Goal: Information Seeking & Learning: Understand process/instructions

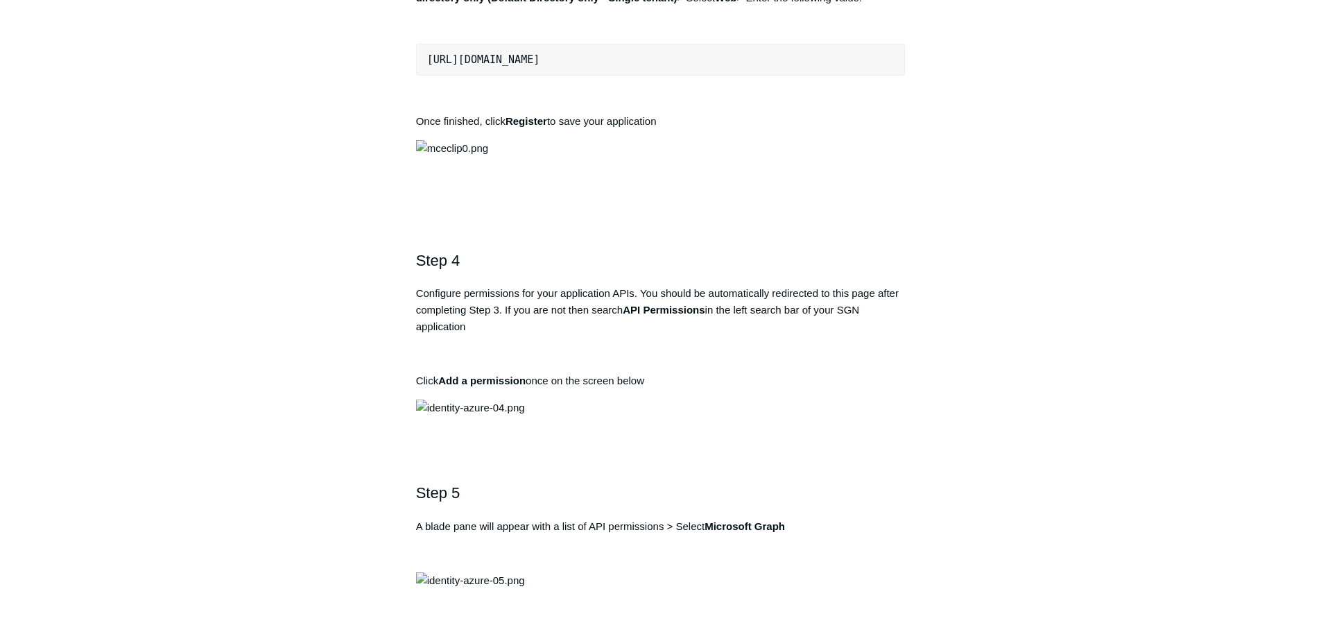
scroll to position [1109, 0]
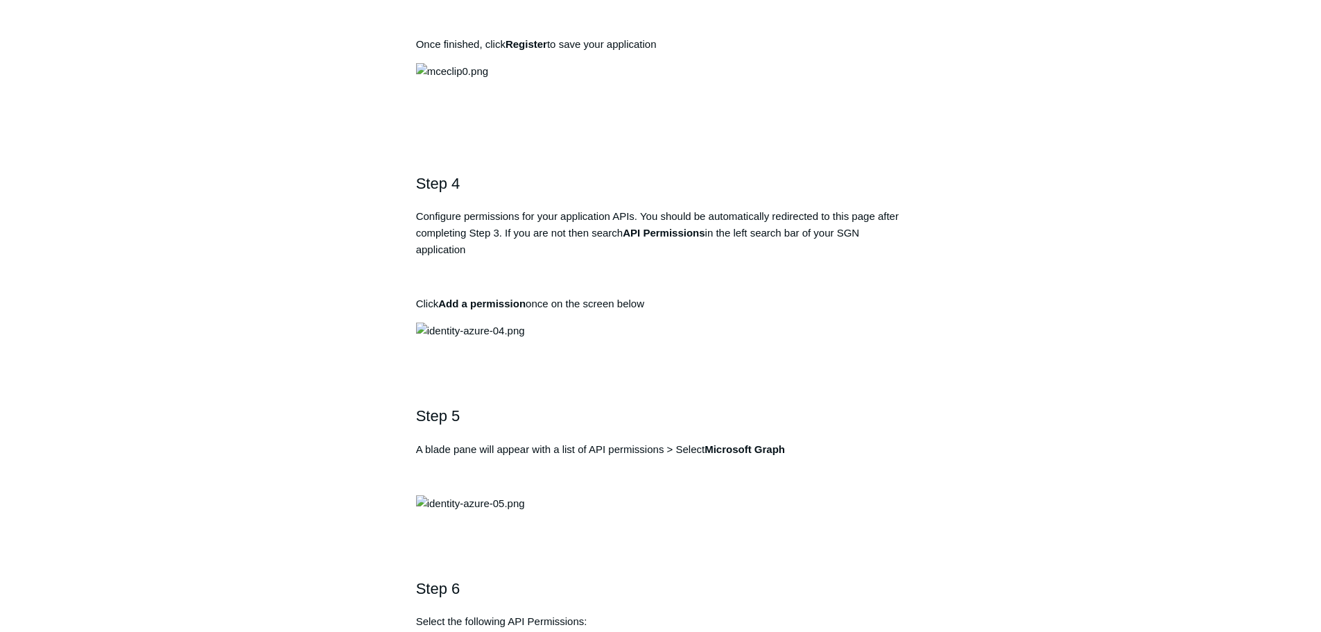
drag, startPoint x: 677, startPoint y: 453, endPoint x: 422, endPoint y: 458, distance: 254.5
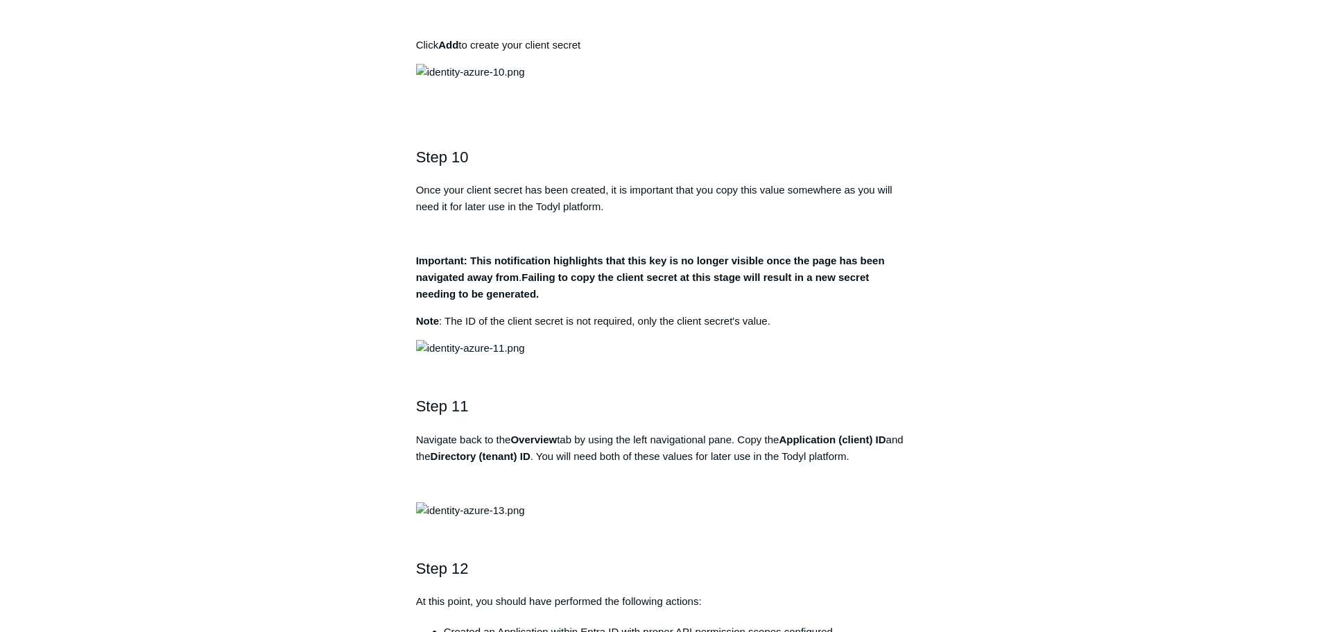
scroll to position [2704, 0]
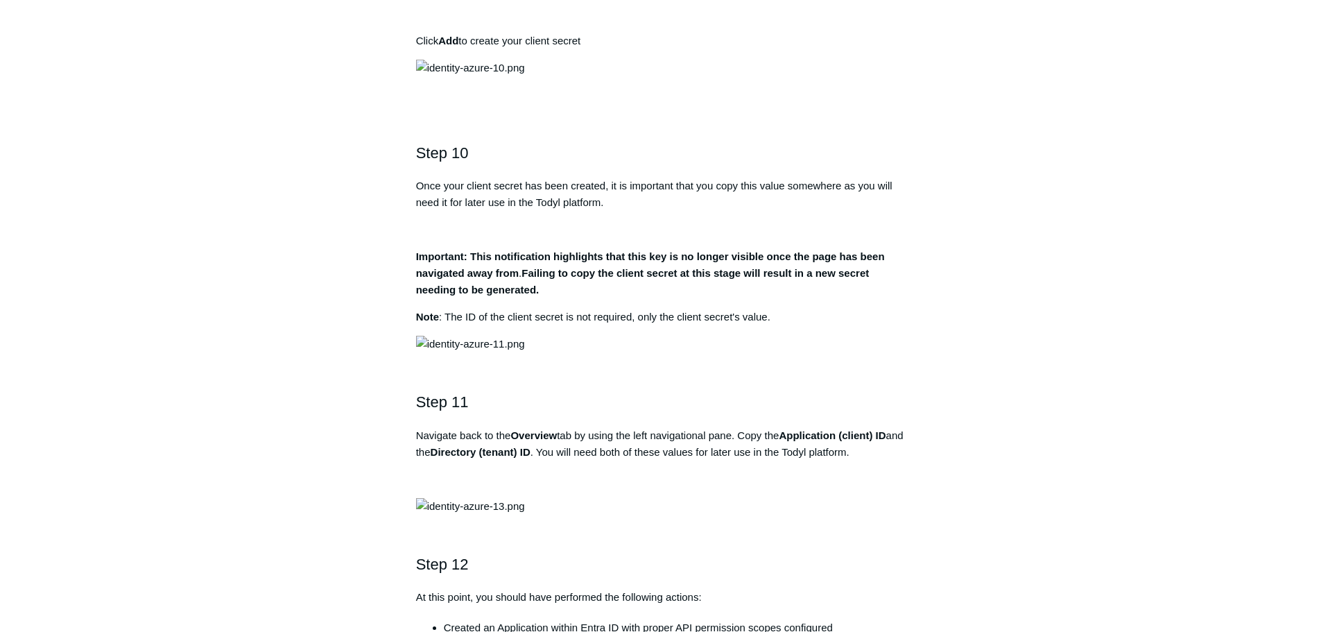
drag, startPoint x: 738, startPoint y: 338, endPoint x: 600, endPoint y: 334, distance: 137.3
drag, startPoint x: 652, startPoint y: 360, endPoint x: 585, endPoint y: 354, distance: 66.9
copy strong "User.Read"
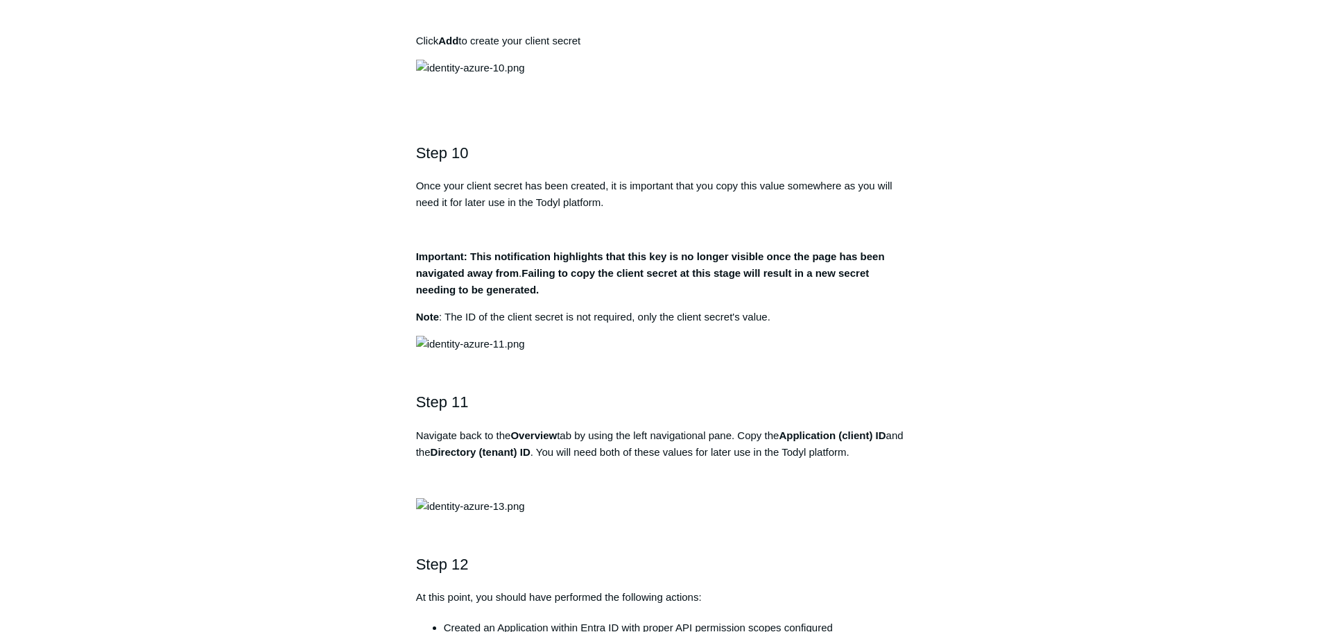
drag, startPoint x: 685, startPoint y: 370, endPoint x: 588, endPoint y: 374, distance: 97.2
copy strong "User.ReadBasic.All"
drag, startPoint x: 702, startPoint y: 388, endPoint x: 619, endPoint y: 383, distance: 83.3
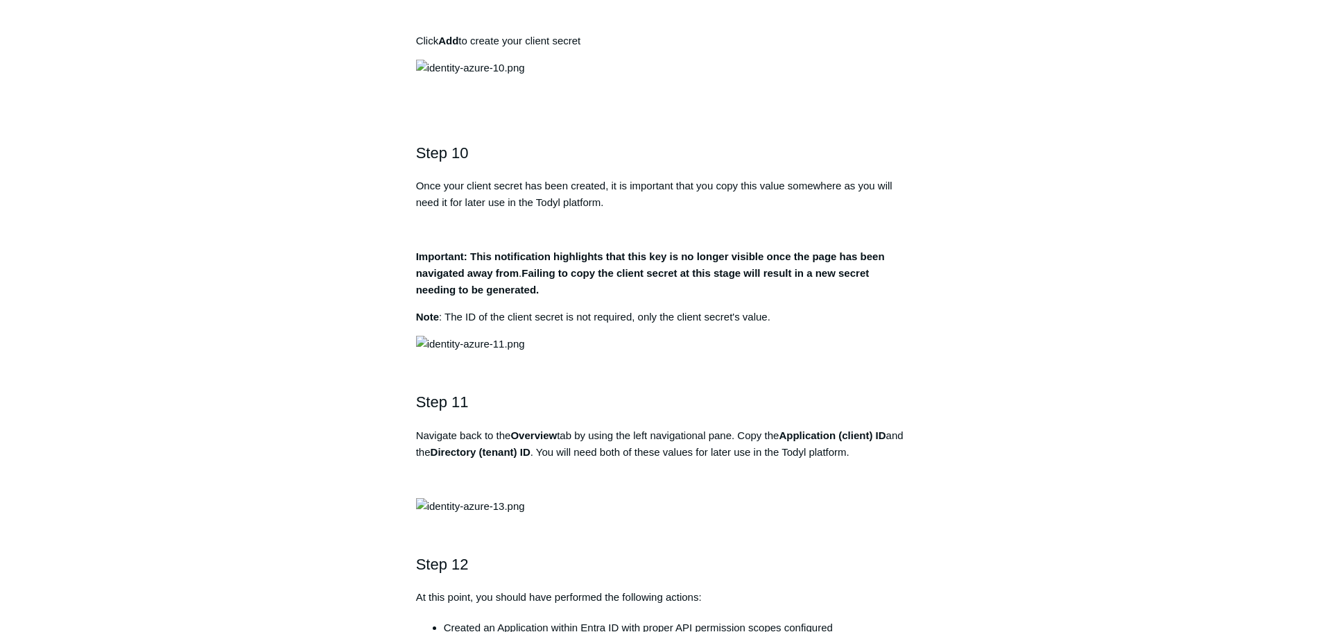
copy strong "Directory.Read.All"
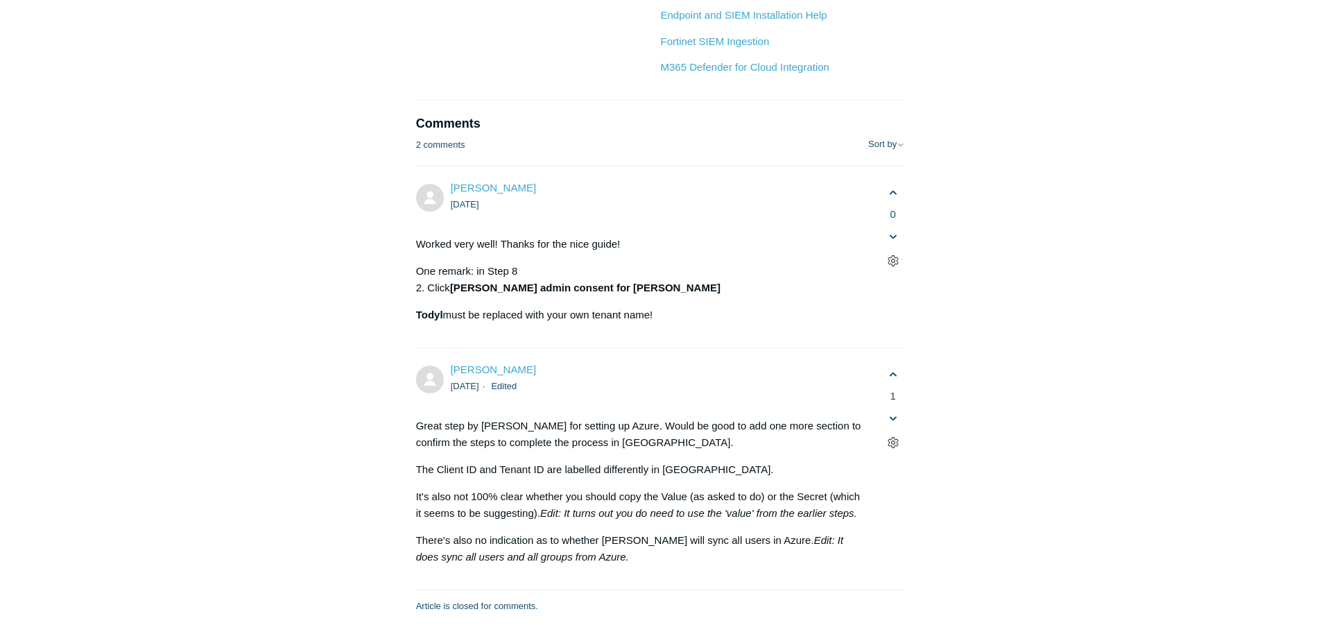
scroll to position [4992, 0]
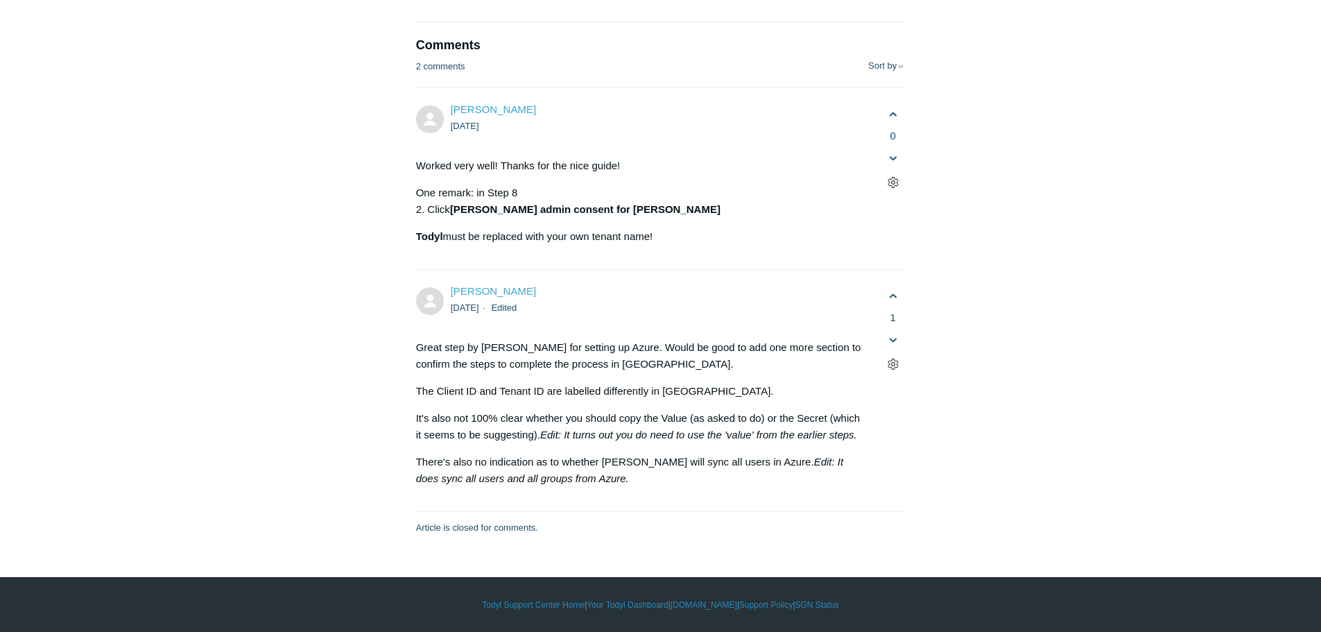
scroll to position [7627, 0]
